Goal: Information Seeking & Learning: Compare options

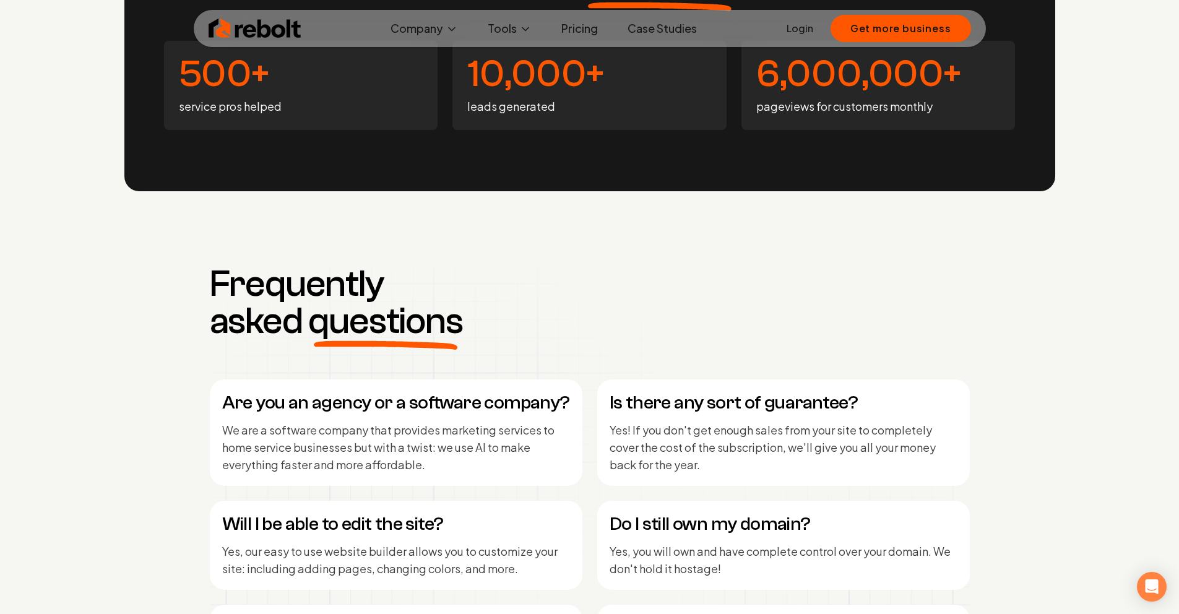
scroll to position [4982, 0]
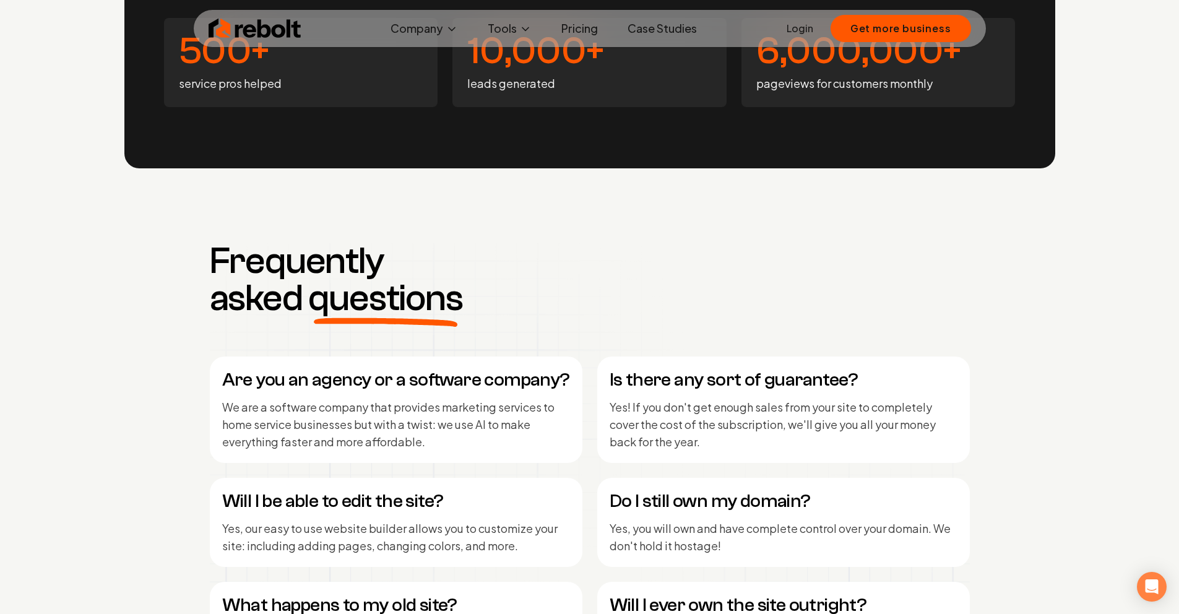
click at [472, 374] on h4 "Are you an agency or a software company?" at bounding box center [396, 380] width 348 height 22
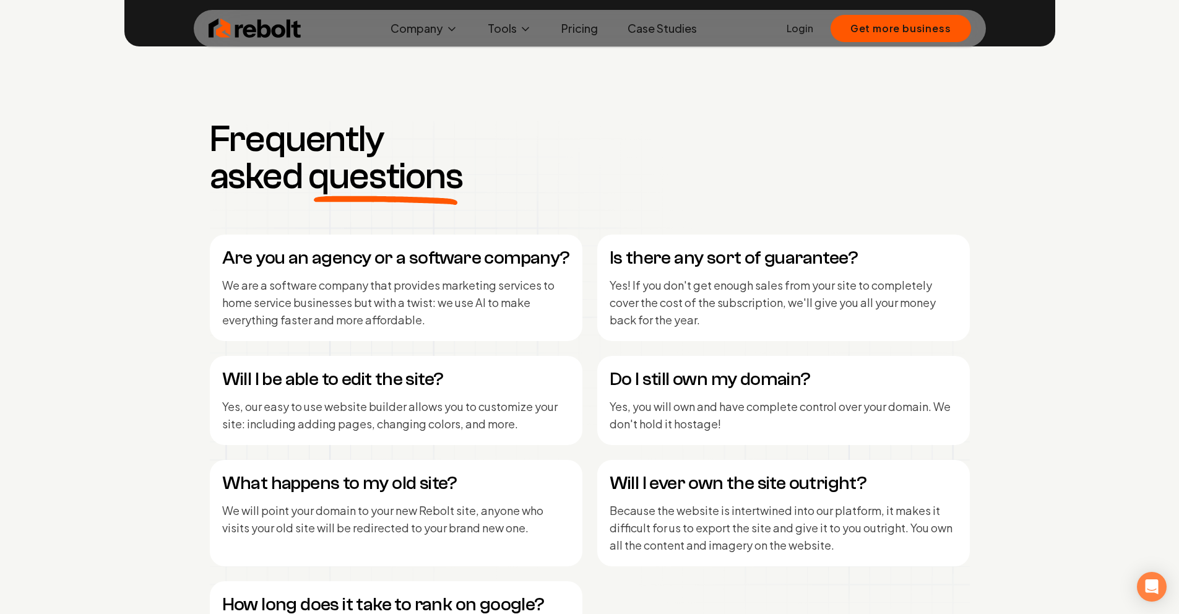
scroll to position [5033, 0]
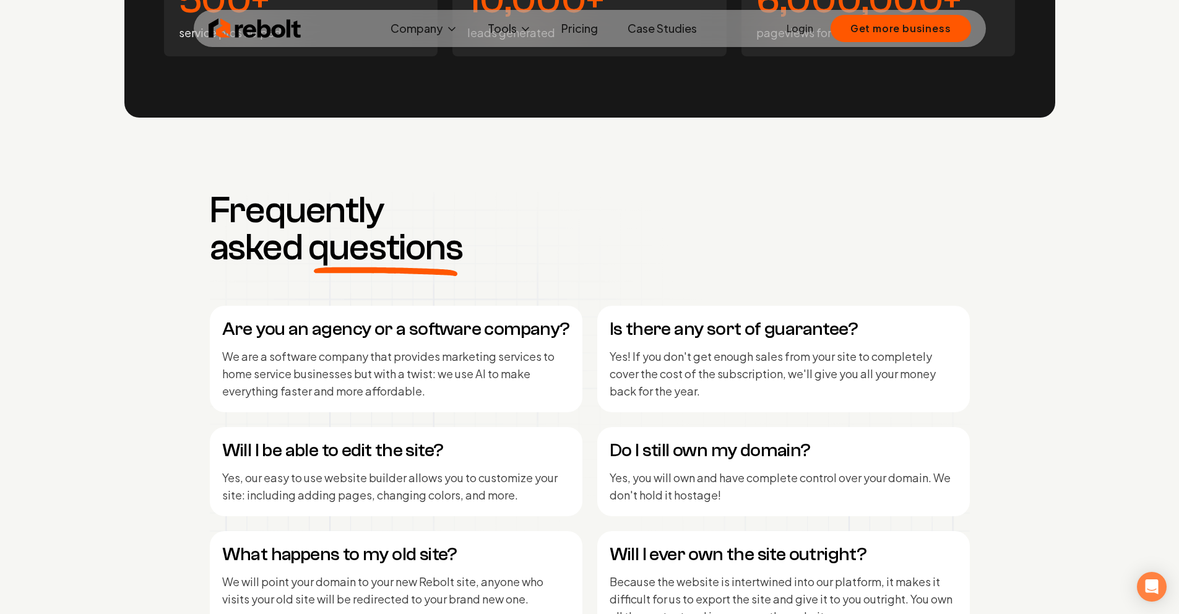
click at [586, 32] on link "Pricing" at bounding box center [579, 28] width 56 height 25
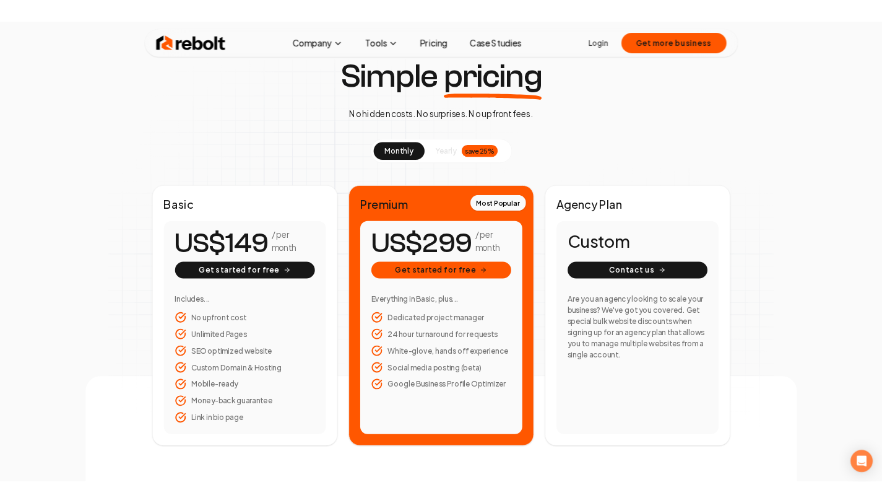
scroll to position [68, 0]
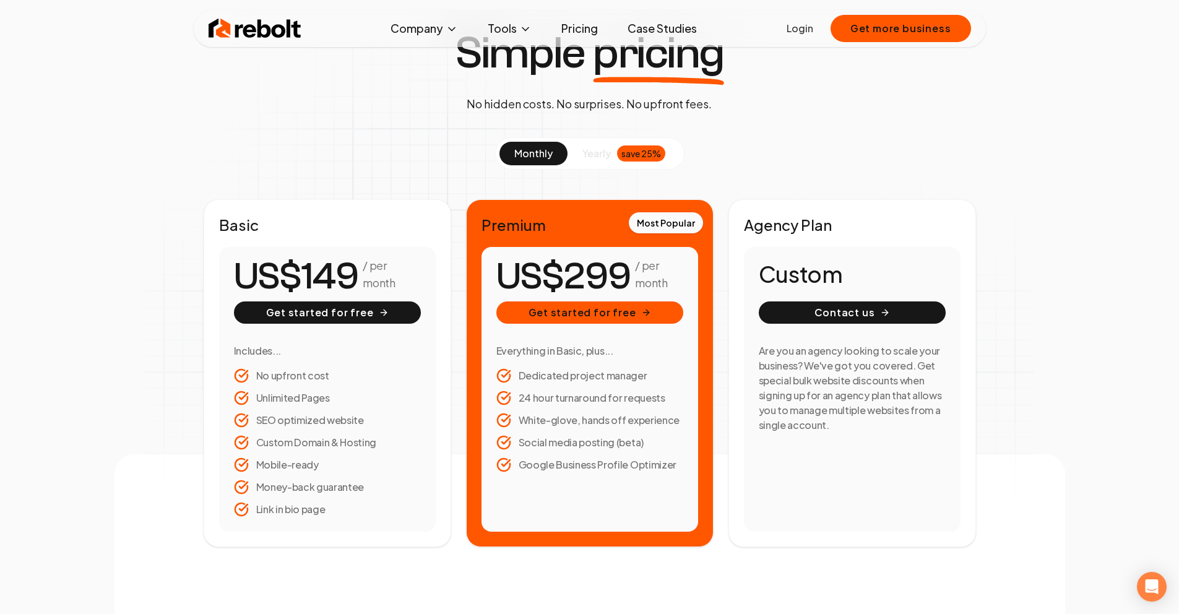
click at [599, 159] on span "yearly" at bounding box center [596, 153] width 28 height 15
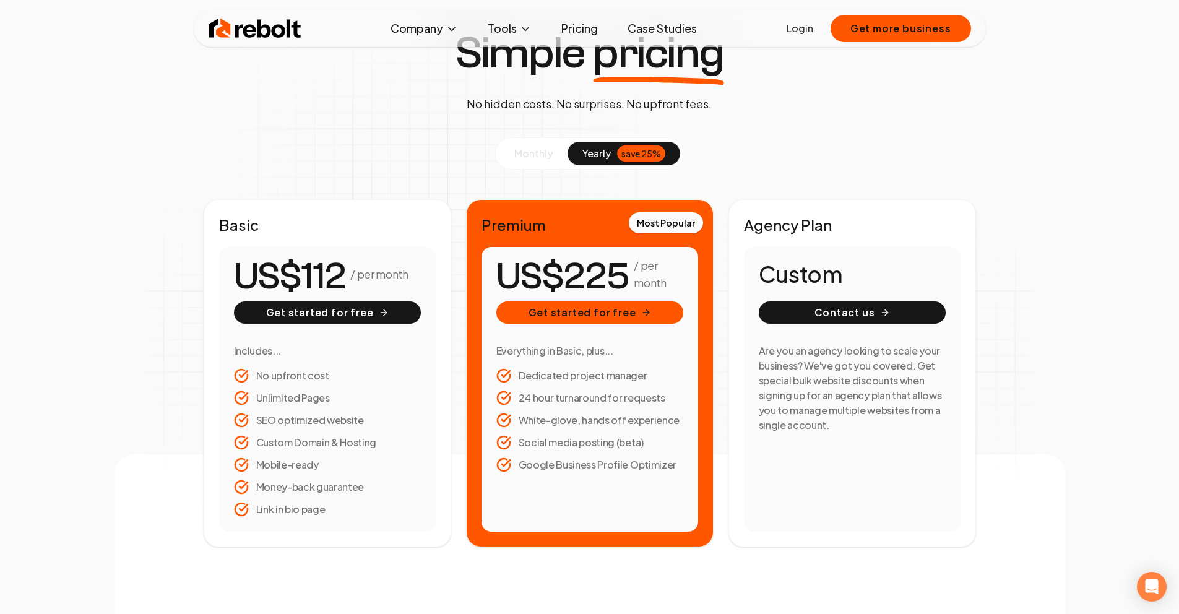
click at [527, 152] on span "monthly" at bounding box center [533, 153] width 38 height 13
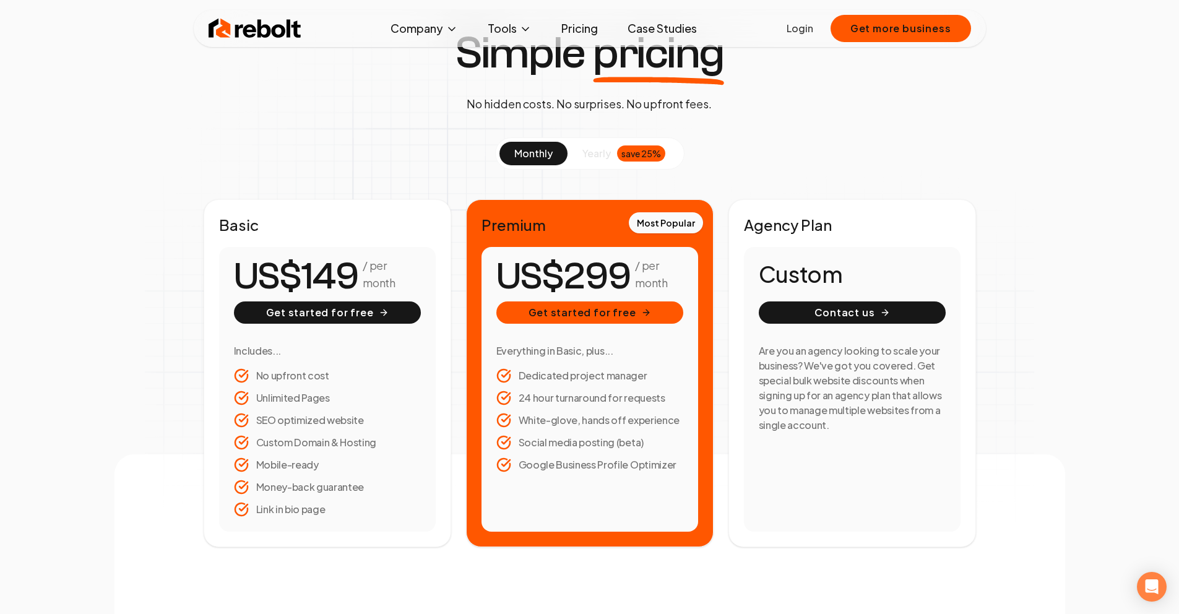
click at [608, 150] on span "yearly" at bounding box center [596, 153] width 28 height 15
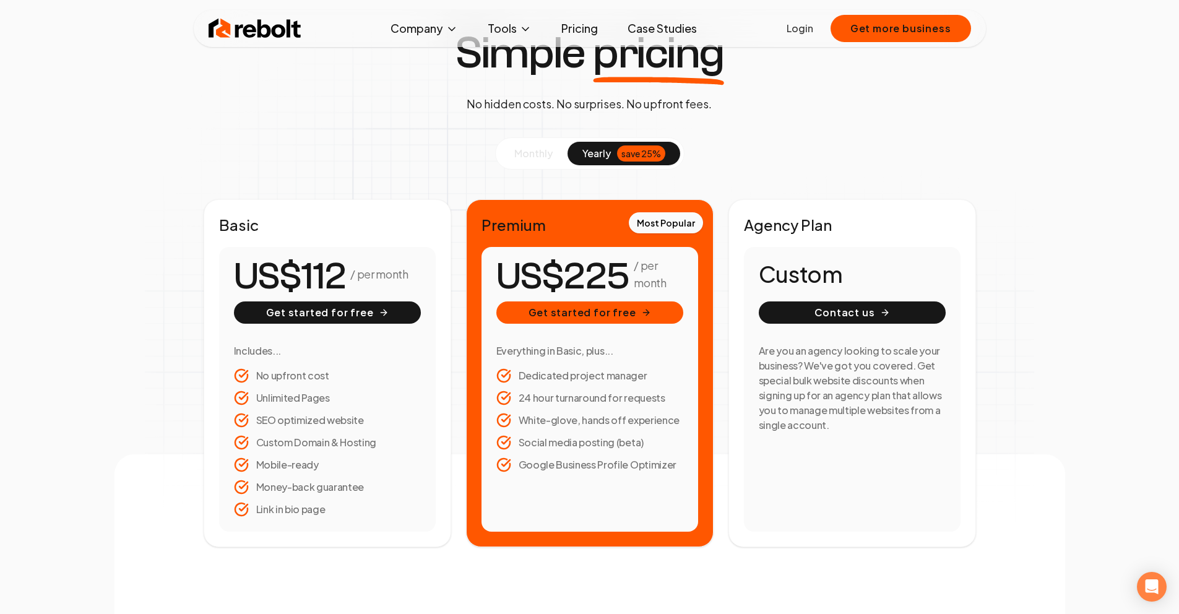
click at [539, 152] on span "monthly" at bounding box center [533, 153] width 38 height 13
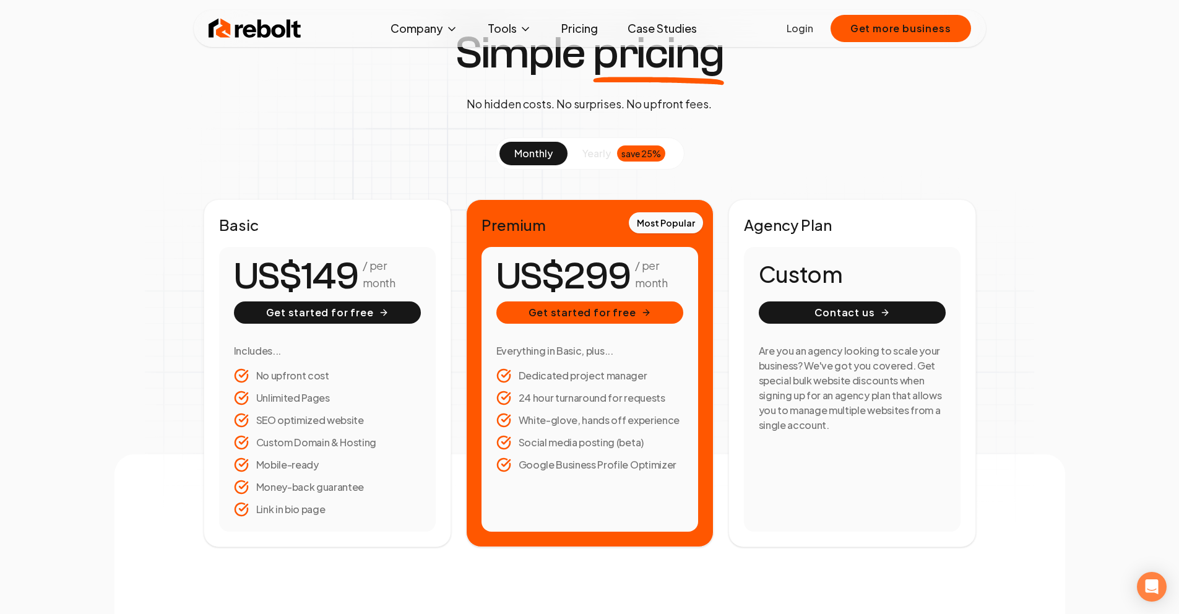
click at [597, 155] on span "yearly" at bounding box center [596, 153] width 28 height 15
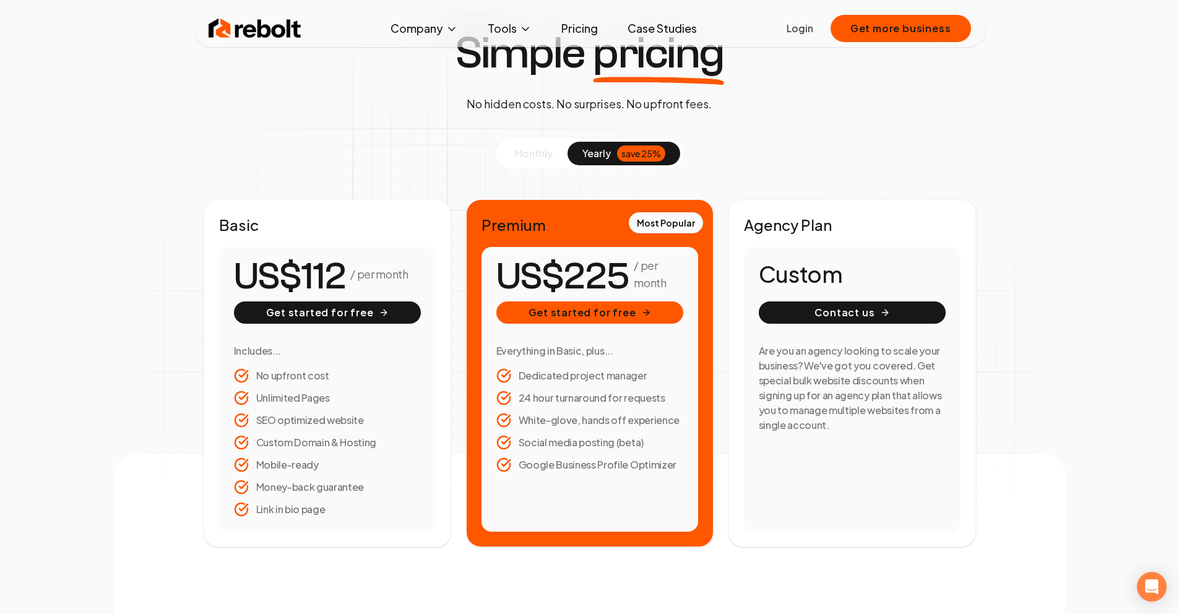
click at [532, 153] on span "monthly" at bounding box center [533, 153] width 38 height 13
